Goal: Check status: Check status

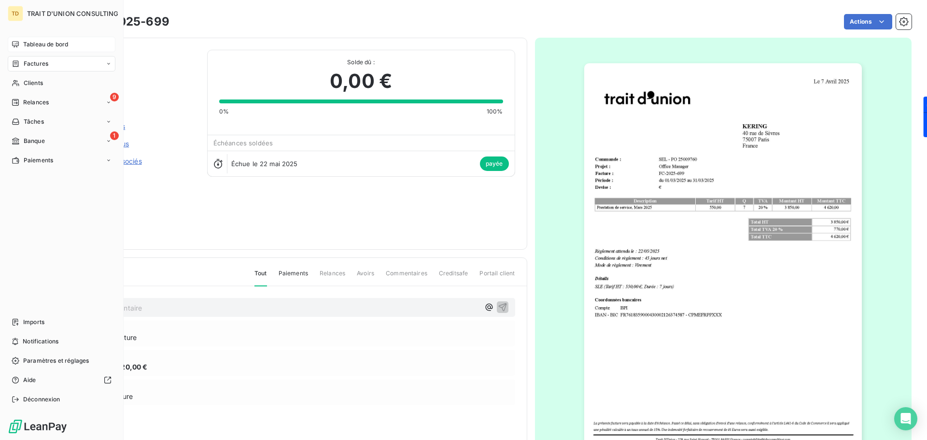
click at [31, 44] on span "Tableau de bord" at bounding box center [45, 44] width 45 height 9
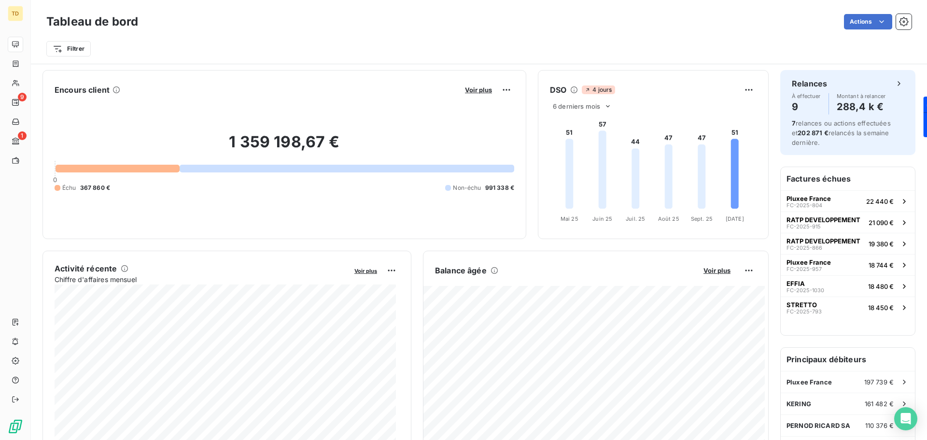
scroll to position [1, 0]
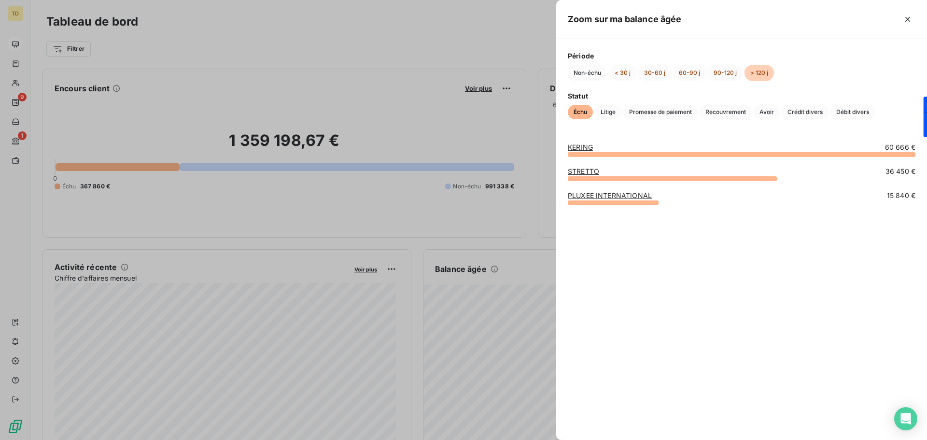
click at [521, 261] on div at bounding box center [463, 220] width 927 height 440
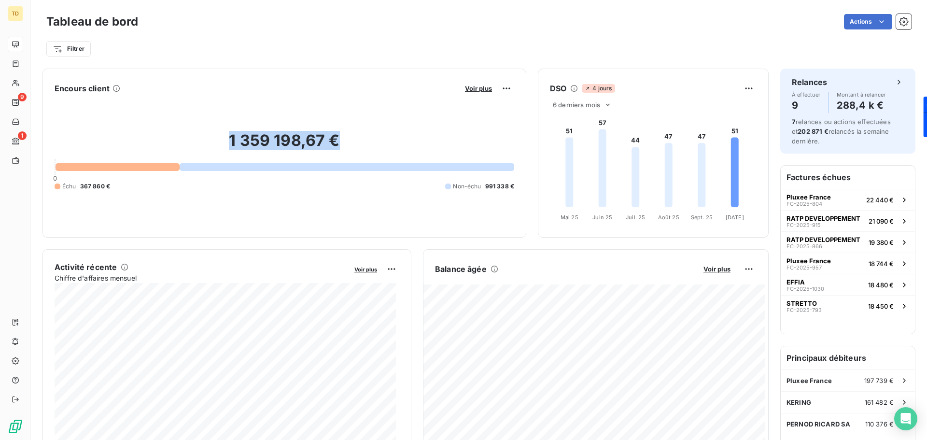
drag, startPoint x: 226, startPoint y: 138, endPoint x: 361, endPoint y: 143, distance: 134.8
click at [361, 143] on h2 "1 359 198,67 €" at bounding box center [285, 145] width 460 height 29
click at [359, 144] on h2 "1 359 198,67 €" at bounding box center [285, 145] width 460 height 29
drag, startPoint x: 221, startPoint y: 133, endPoint x: 384, endPoint y: 135, distance: 163.2
click at [384, 135] on h2 "1 359 198,67 €" at bounding box center [285, 145] width 460 height 29
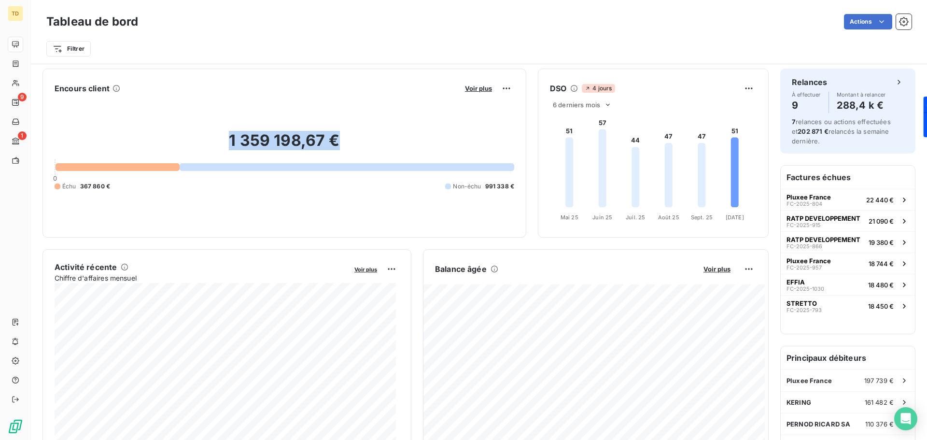
click at [384, 135] on h2 "1 359 198,67 €" at bounding box center [285, 145] width 460 height 29
drag, startPoint x: 225, startPoint y: 133, endPoint x: 367, endPoint y: 137, distance: 142.0
click at [367, 137] on h2 "1 359 198,67 €" at bounding box center [285, 145] width 460 height 29
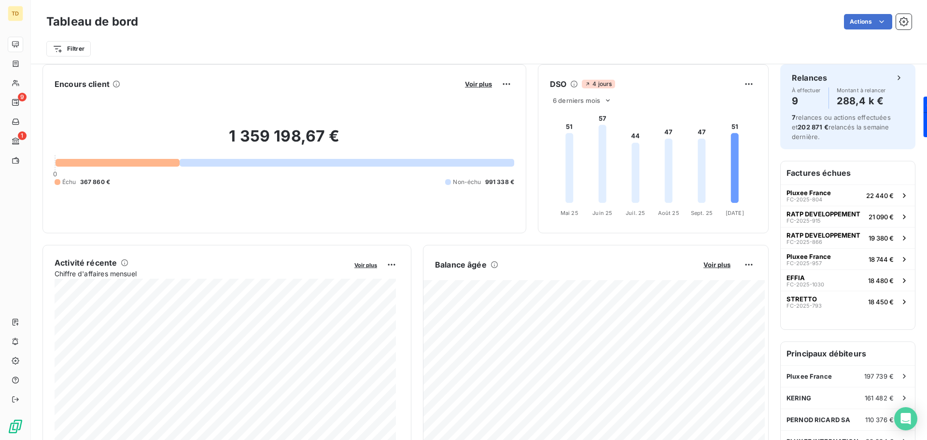
scroll to position [0, 0]
